Goal: Transaction & Acquisition: Book appointment/travel/reservation

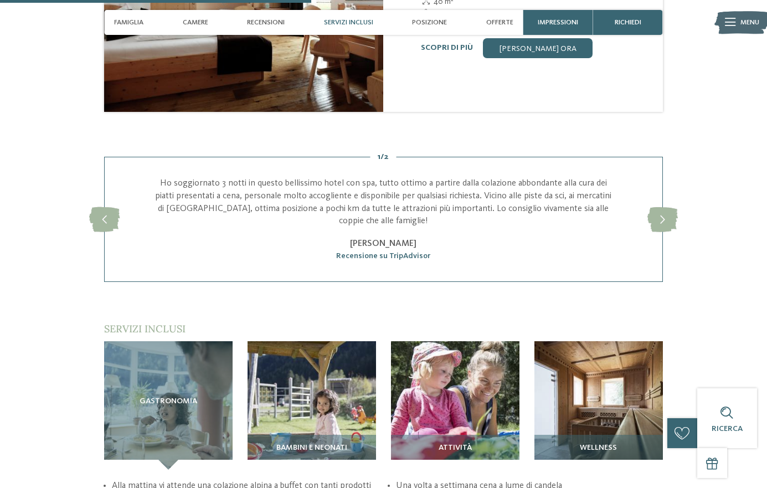
scroll to position [1218, 0]
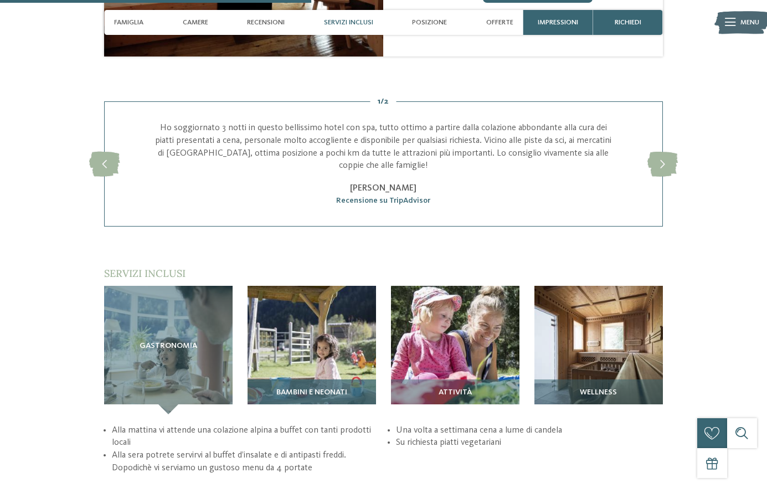
click at [320, 388] on span "Bambini e neonati" at bounding box center [311, 392] width 71 height 9
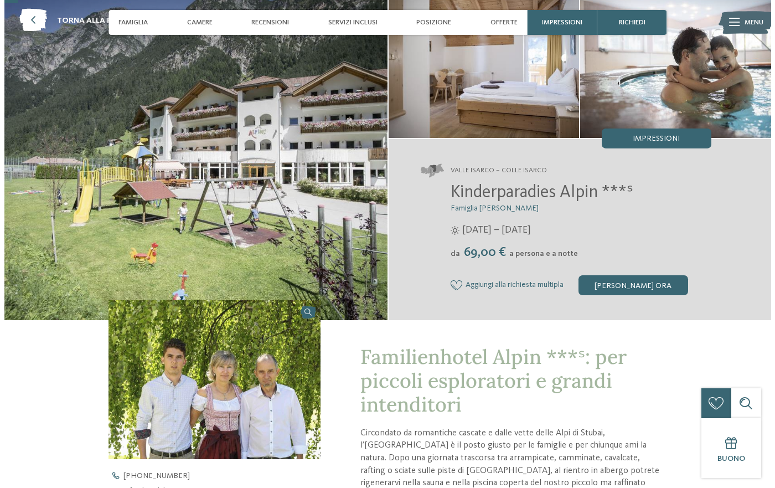
scroll to position [0, 0]
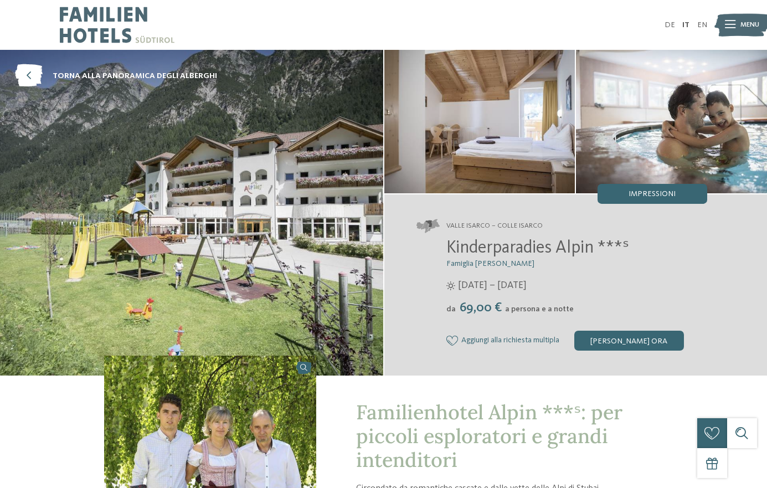
click at [734, 26] on icon at bounding box center [730, 25] width 11 height 8
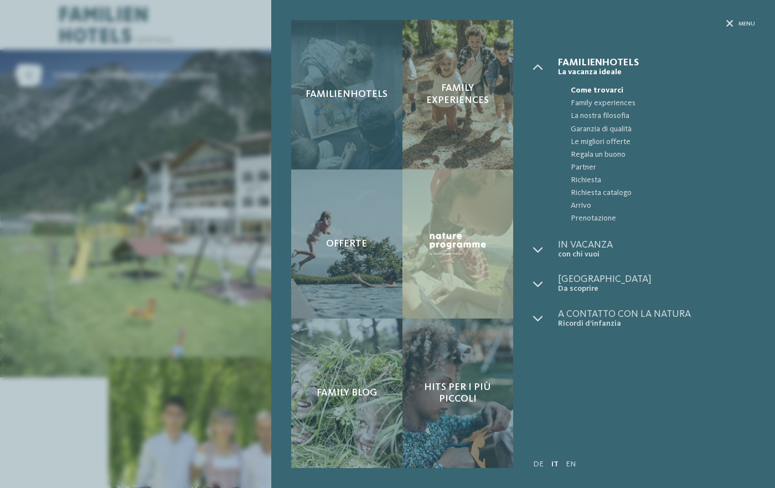
click at [347, 88] on div "Familienhotels" at bounding box center [346, 94] width 111 height 149
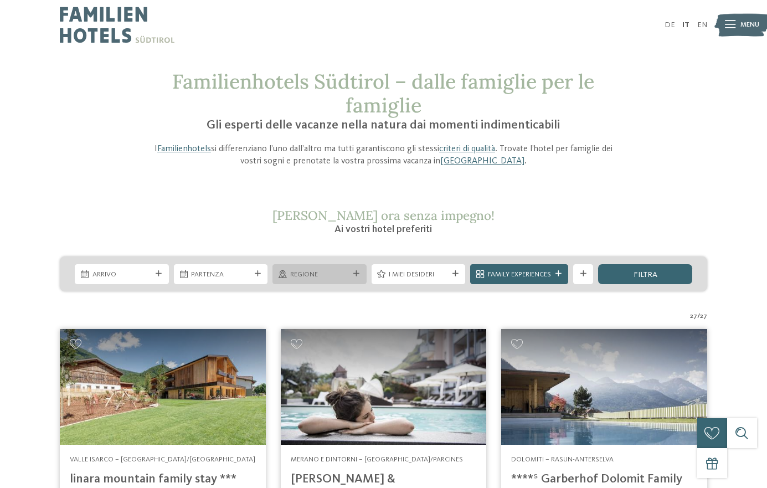
click at [285, 272] on icon at bounding box center [283, 274] width 8 height 8
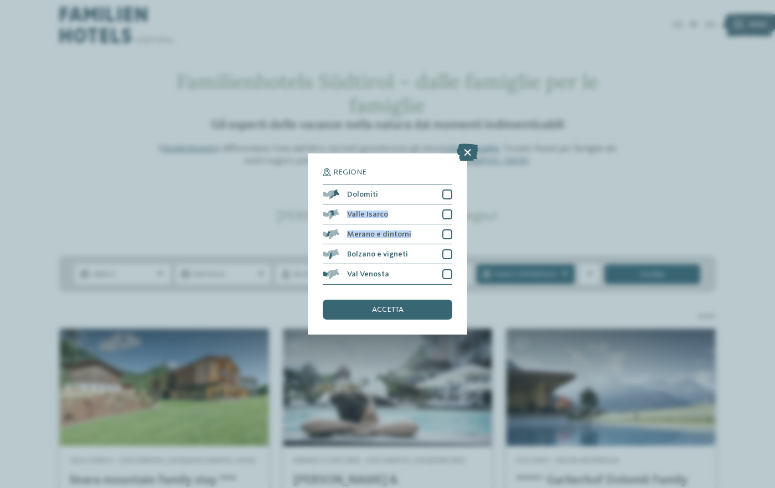
drag, startPoint x: 544, startPoint y: 193, endPoint x: 457, endPoint y: 232, distance: 95.2
click at [462, 230] on div "Regione Dolomiti" at bounding box center [387, 244] width 775 height 488
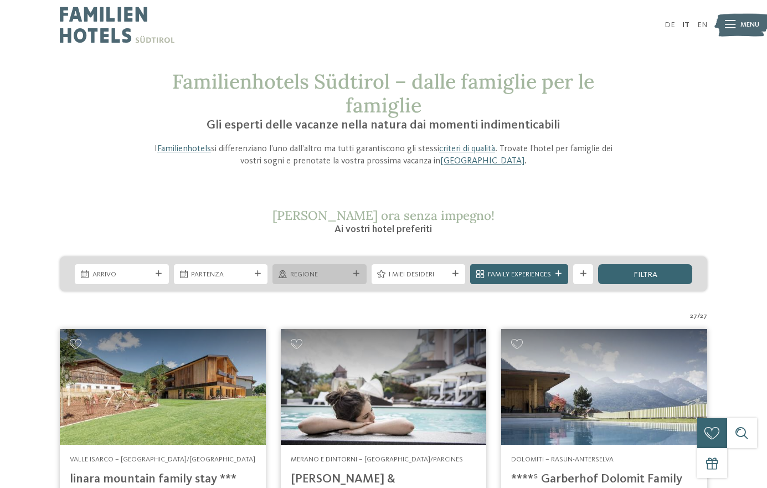
click at [333, 275] on span "Regione" at bounding box center [319, 275] width 59 height 10
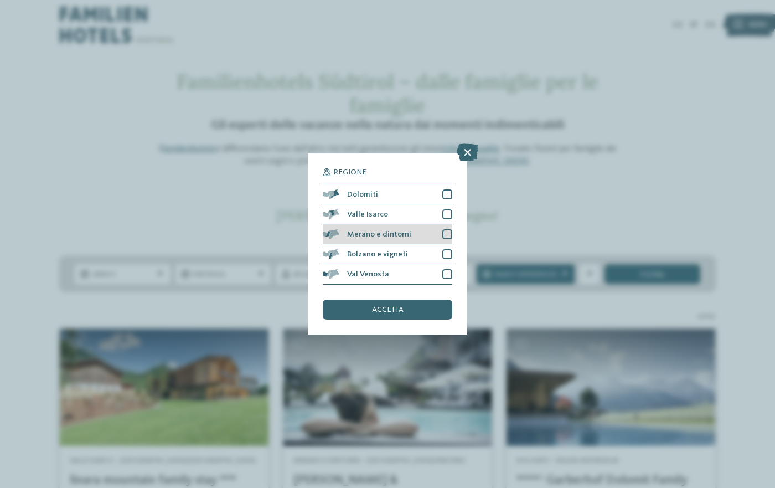
click at [448, 234] on div at bounding box center [447, 234] width 10 height 10
click at [390, 311] on span "accetta" at bounding box center [388, 310] width 32 height 8
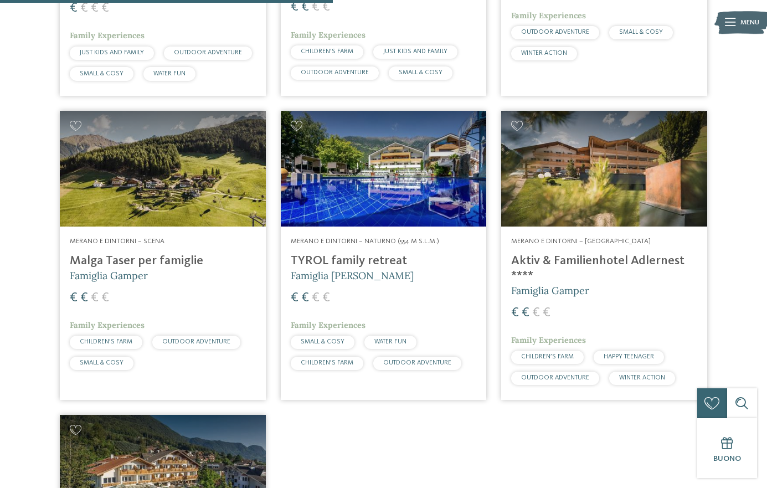
scroll to position [819, 0]
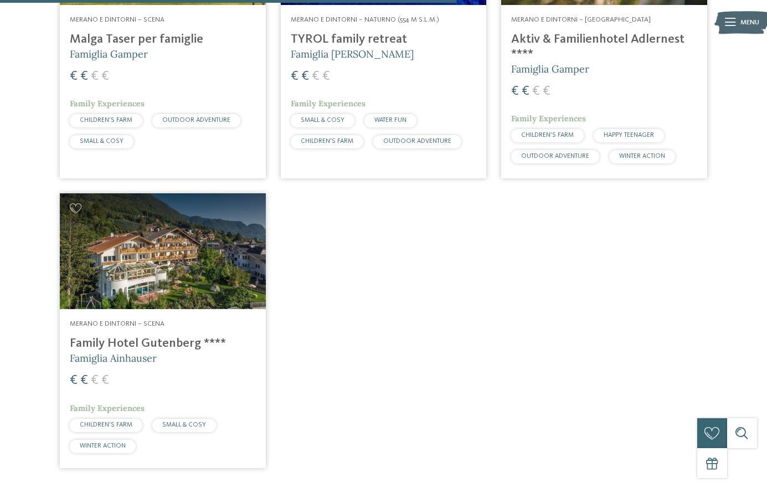
click at [140, 336] on h4 "Family Hotel Gutenberg ****" at bounding box center [163, 343] width 186 height 15
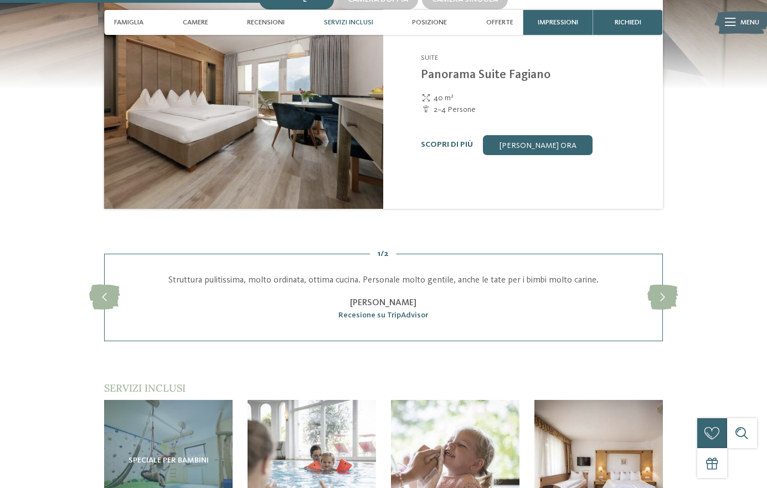
scroll to position [1163, 0]
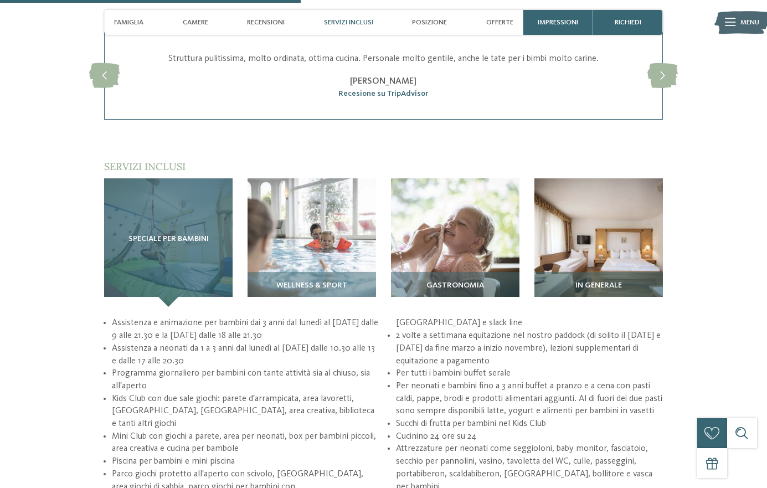
click at [167, 242] on span "Speciale per bambini" at bounding box center [168, 239] width 80 height 9
click at [160, 230] on div "Speciale per bambini" at bounding box center [168, 242] width 128 height 128
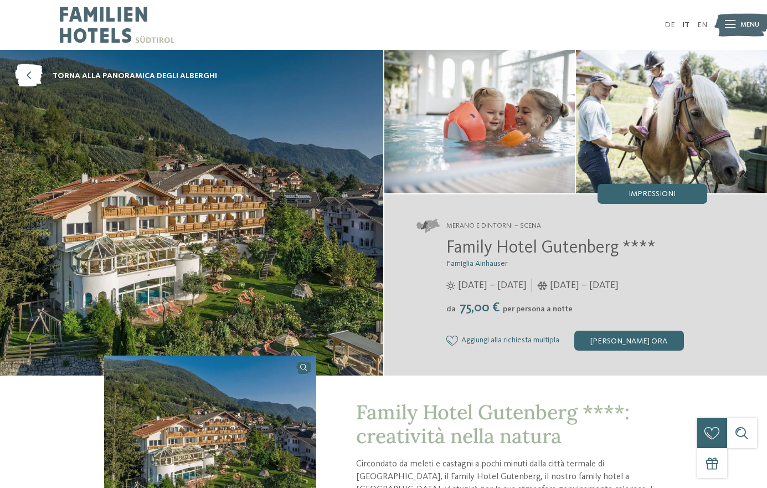
scroll to position [166, 0]
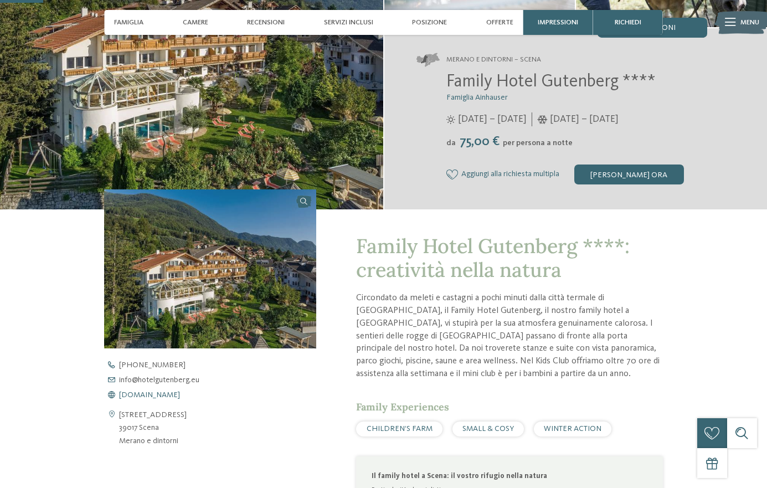
click at [149, 392] on span "www.hotelgutenberg.eu" at bounding box center [149, 395] width 61 height 8
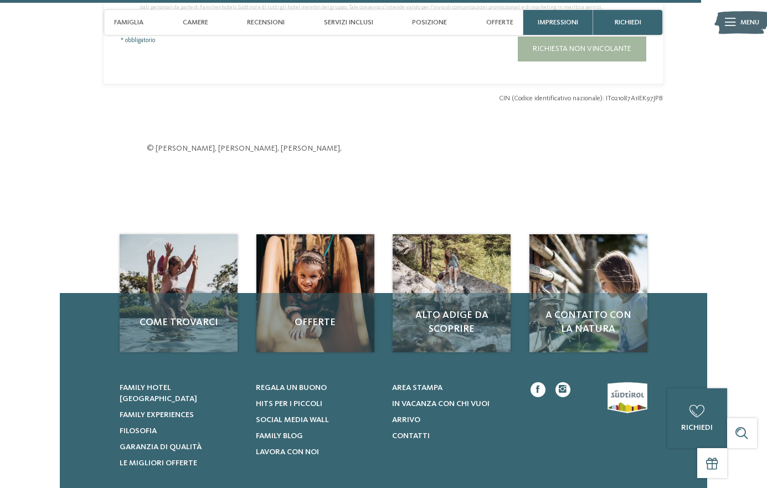
scroll to position [2824, 0]
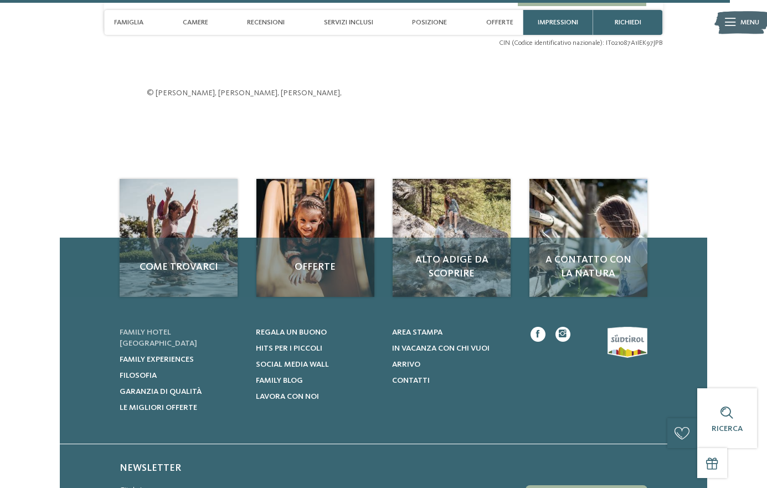
click at [154, 327] on link "Family hotel [GEOGRAPHIC_DATA]" at bounding box center [181, 338] width 123 height 22
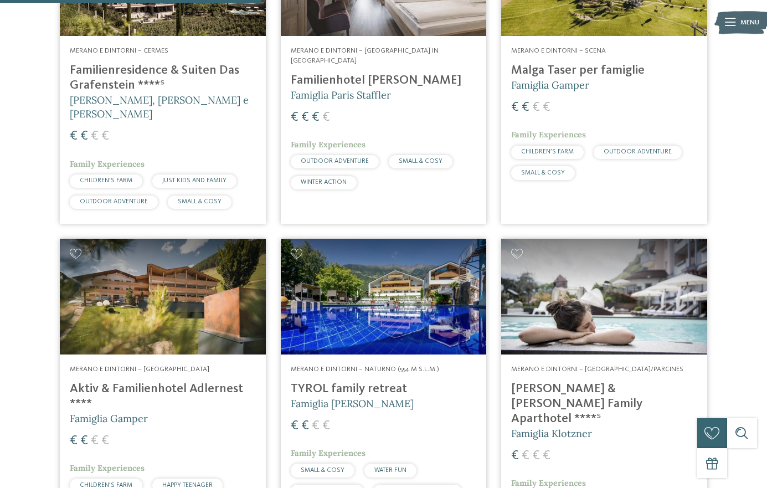
scroll to position [358, 0]
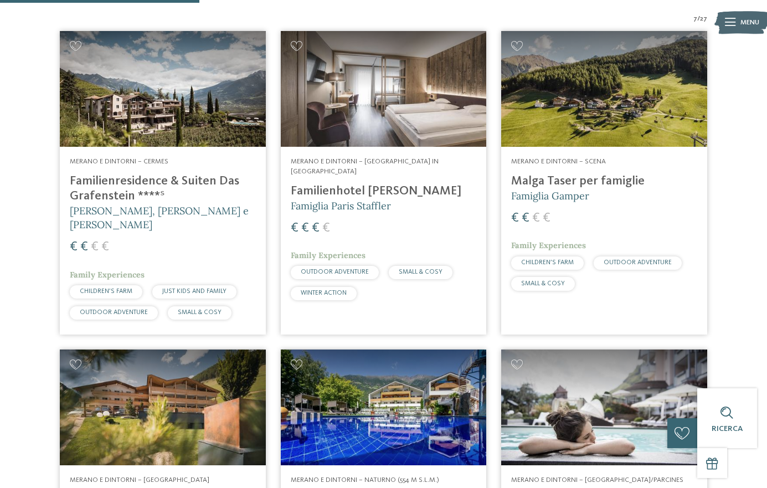
click at [346, 184] on h4 "Familienhotel [PERSON_NAME]" at bounding box center [384, 191] width 186 height 15
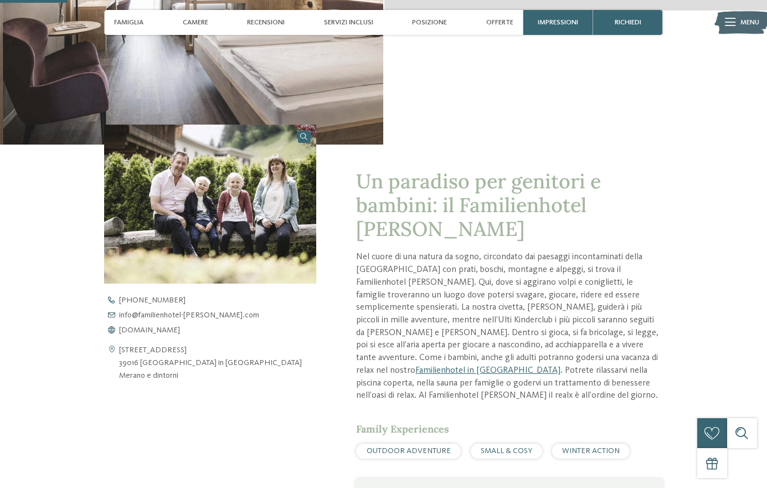
scroll to position [277, 0]
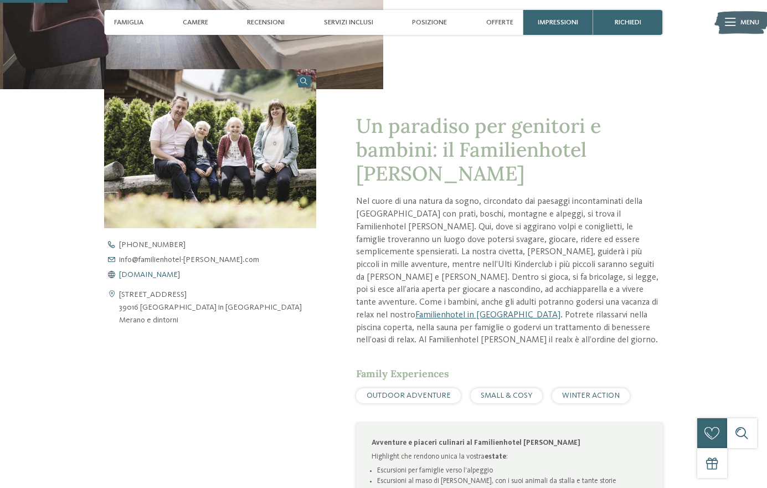
click at [147, 271] on span "[DOMAIN_NAME]" at bounding box center [149, 275] width 61 height 8
